Goal: Task Accomplishment & Management: Manage account settings

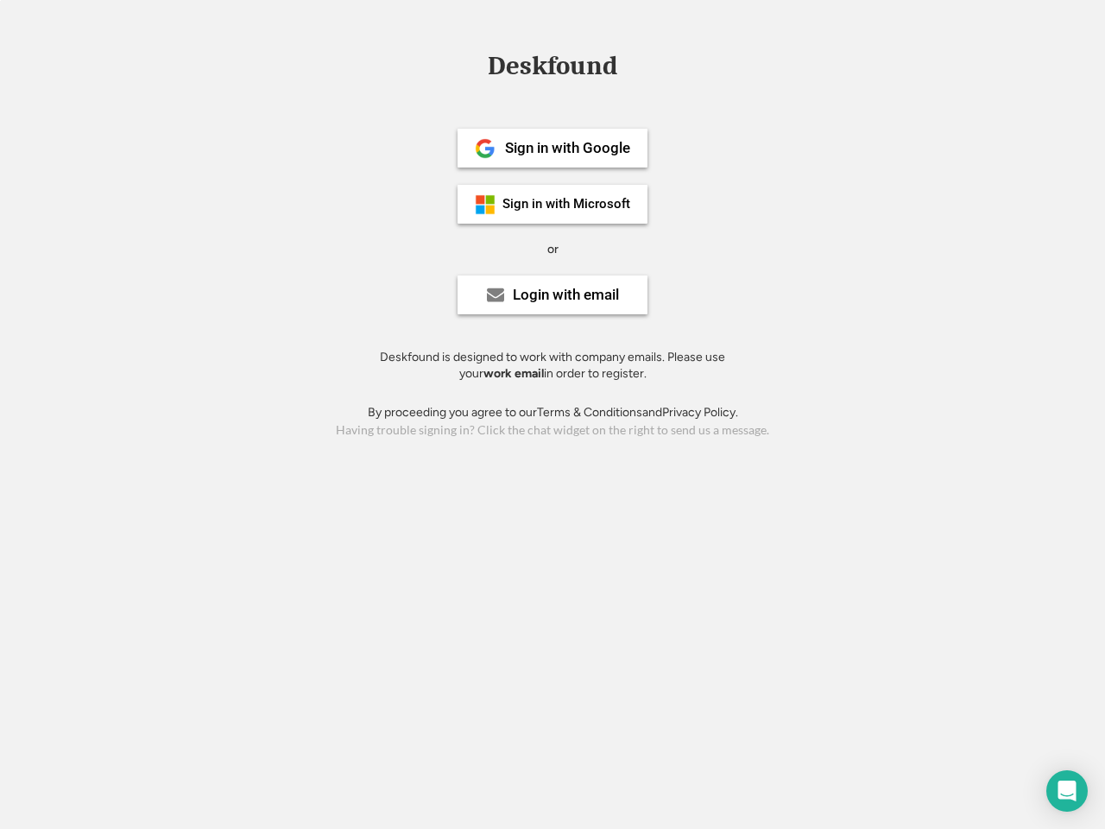
click at [553, 247] on div "or" at bounding box center [552, 249] width 11 height 17
click at [553, 69] on div "Deskfound" at bounding box center [552, 66] width 147 height 27
click at [472, 65] on div "Deskfound" at bounding box center [552, 69] width 1105 height 33
click at [553, 69] on div "Deskfound" at bounding box center [552, 66] width 147 height 27
click at [553, 249] on div "or" at bounding box center [552, 249] width 11 height 17
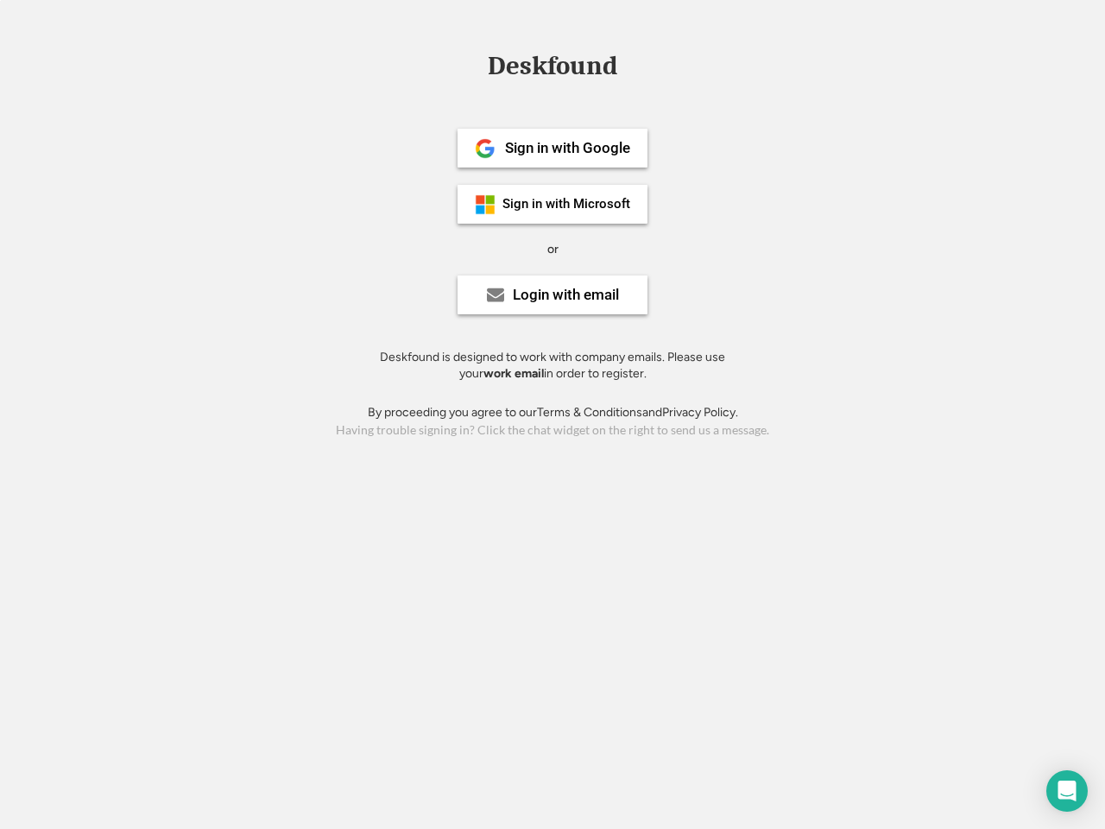
click at [553, 148] on div "Sign in with Google" at bounding box center [567, 148] width 125 height 15
click at [567, 148] on div "Sign in with Google" at bounding box center [567, 148] width 125 height 15
click at [485, 149] on img at bounding box center [485, 148] width 21 height 21
click at [553, 204] on div "Sign in with Microsoft" at bounding box center [566, 204] width 128 height 13
click at [567, 204] on div "Sign in with Microsoft" at bounding box center [566, 204] width 128 height 13
